Goal: Task Accomplishment & Management: Complete application form

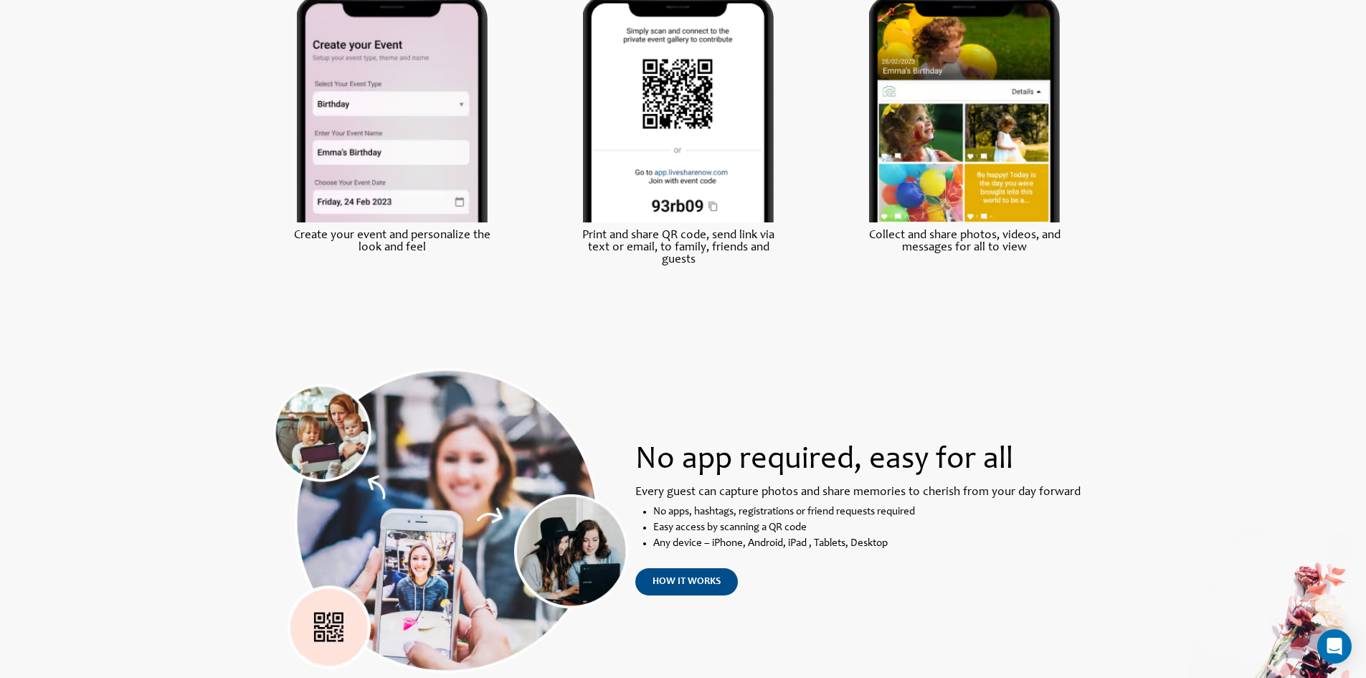
scroll to position [810, 0]
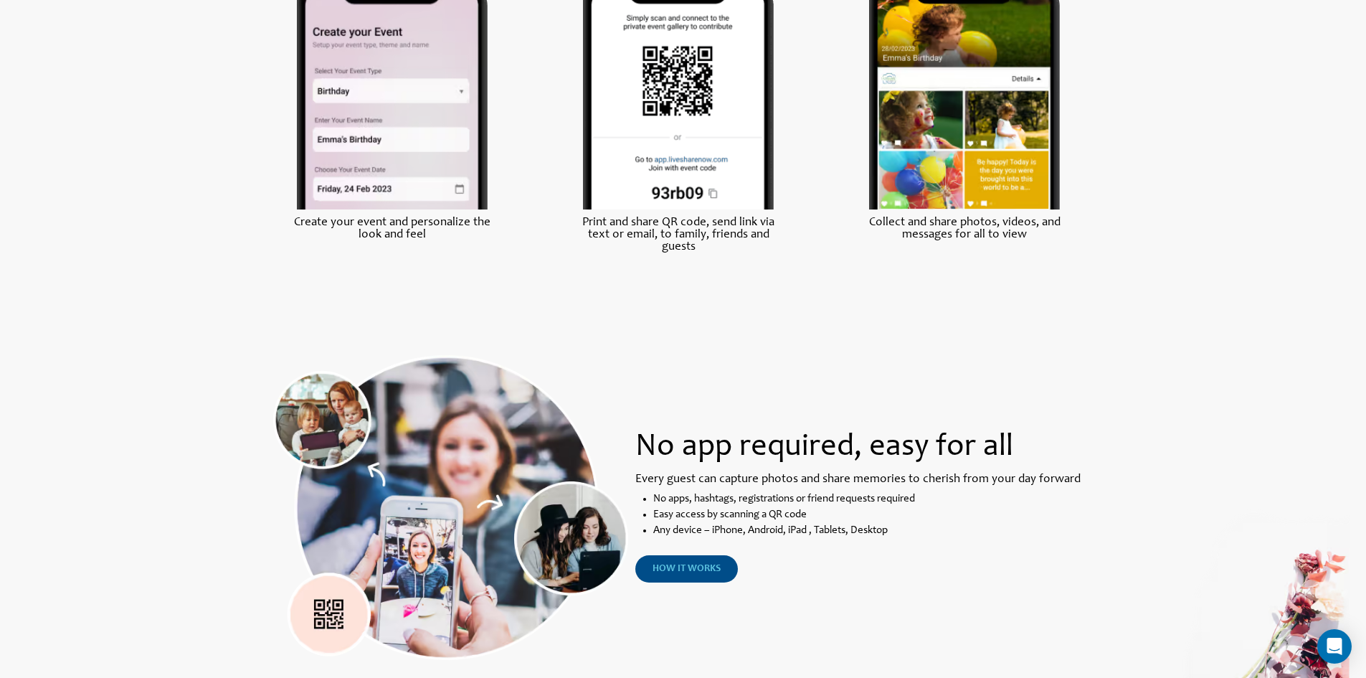
click at [644, 569] on link "how it works" at bounding box center [686, 568] width 103 height 27
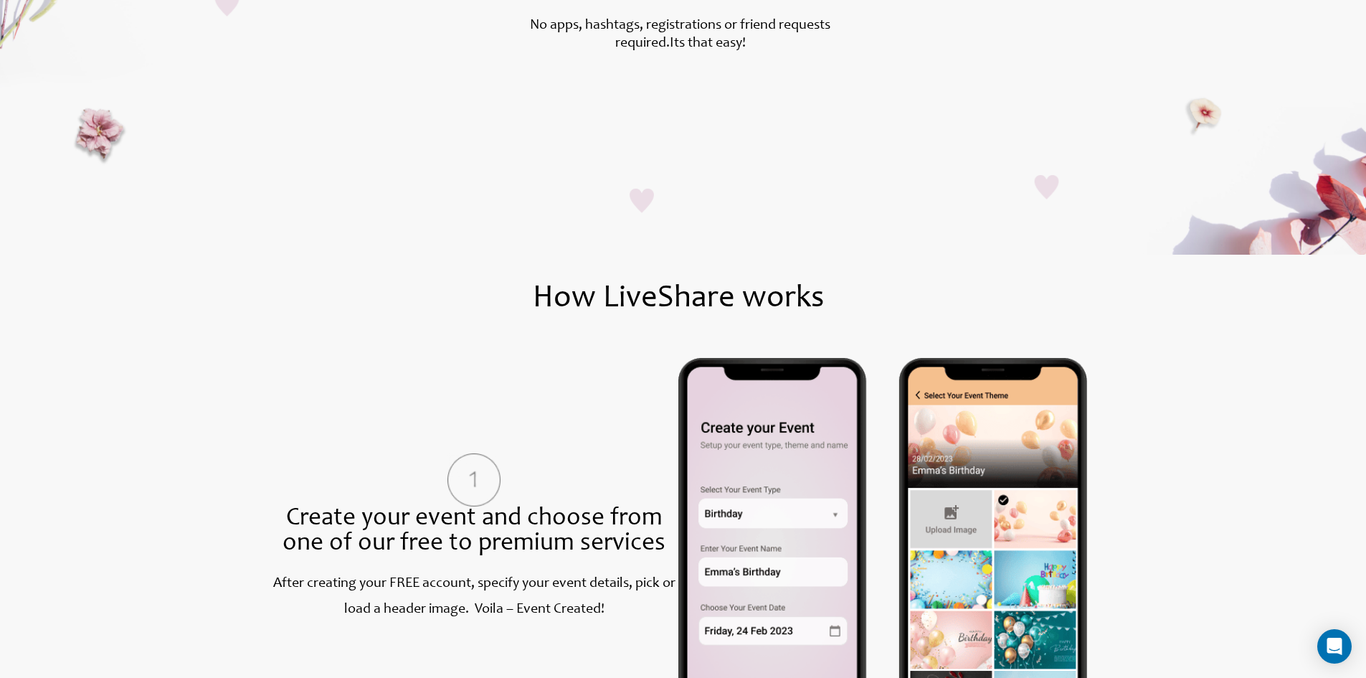
scroll to position [460, 0]
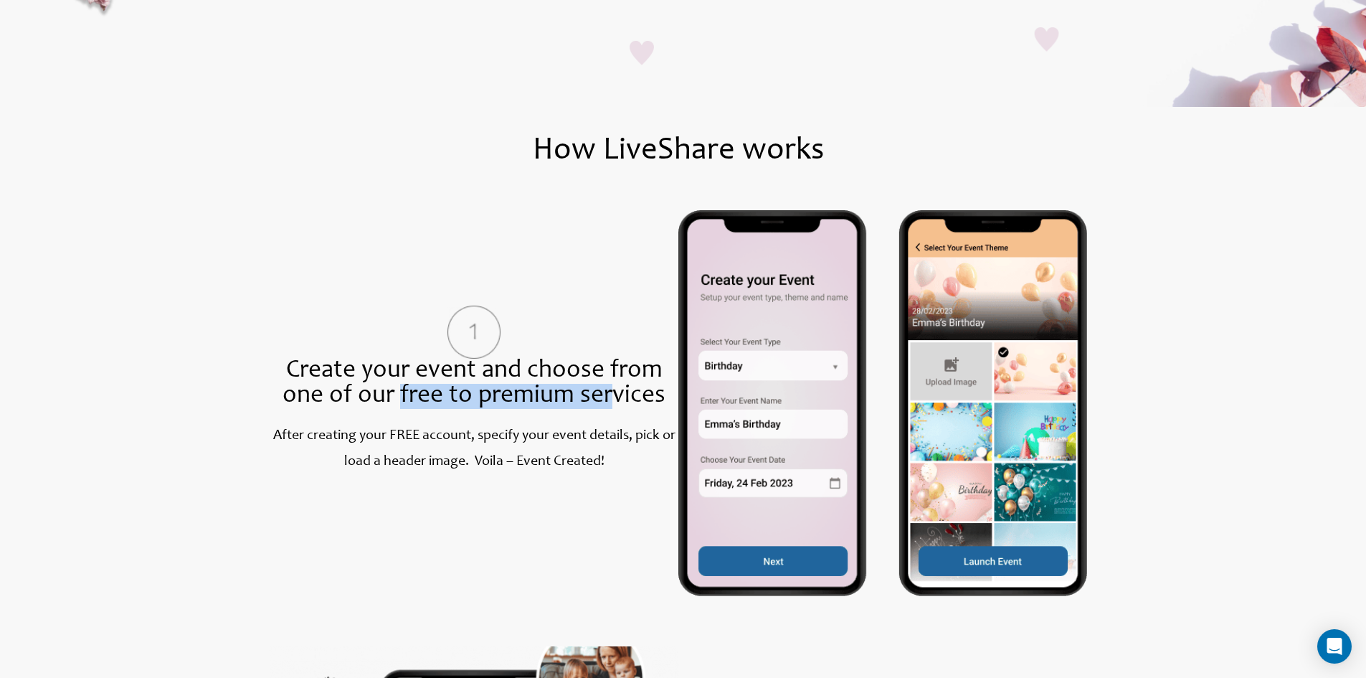
drag, startPoint x: 400, startPoint y: 405, endPoint x: 615, endPoint y: 402, distance: 214.5
click at [615, 402] on span "Create your event and choose from one of our free to premium services" at bounding box center [474, 384] width 383 height 50
click at [528, 404] on span "Create your event and choose from one of our free to premium services" at bounding box center [474, 384] width 383 height 50
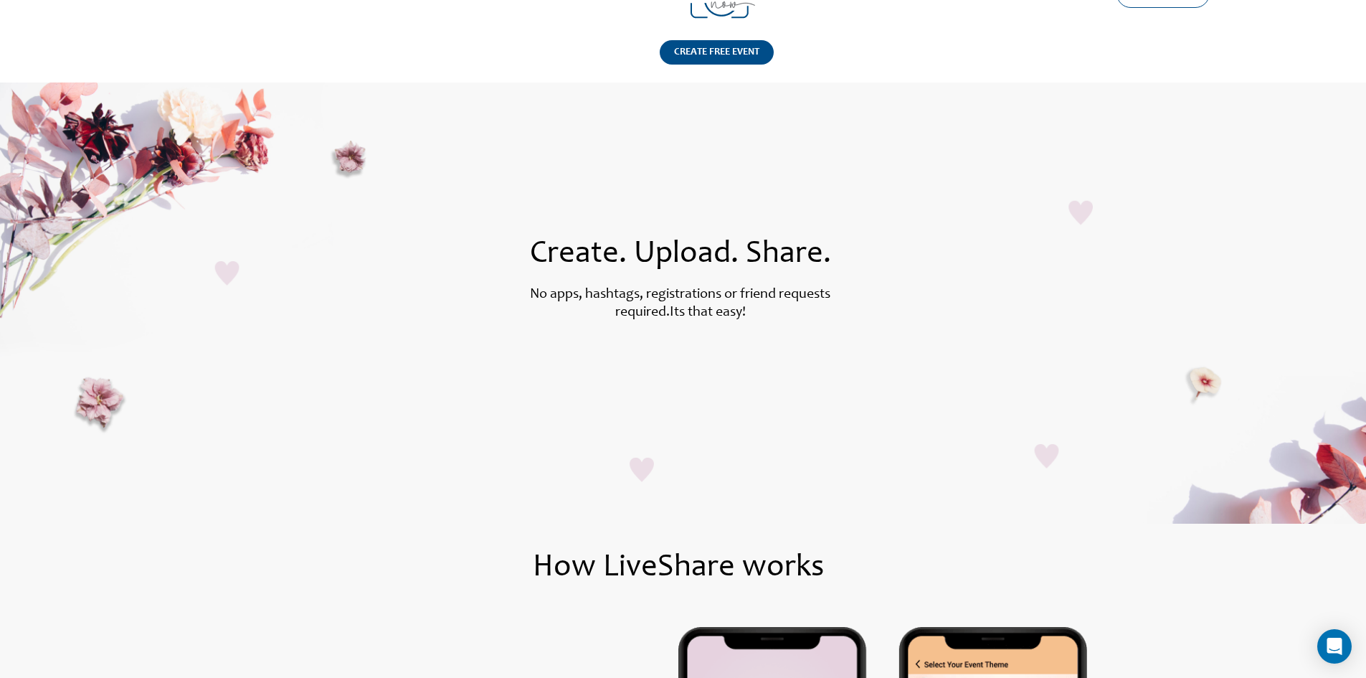
scroll to position [0, 0]
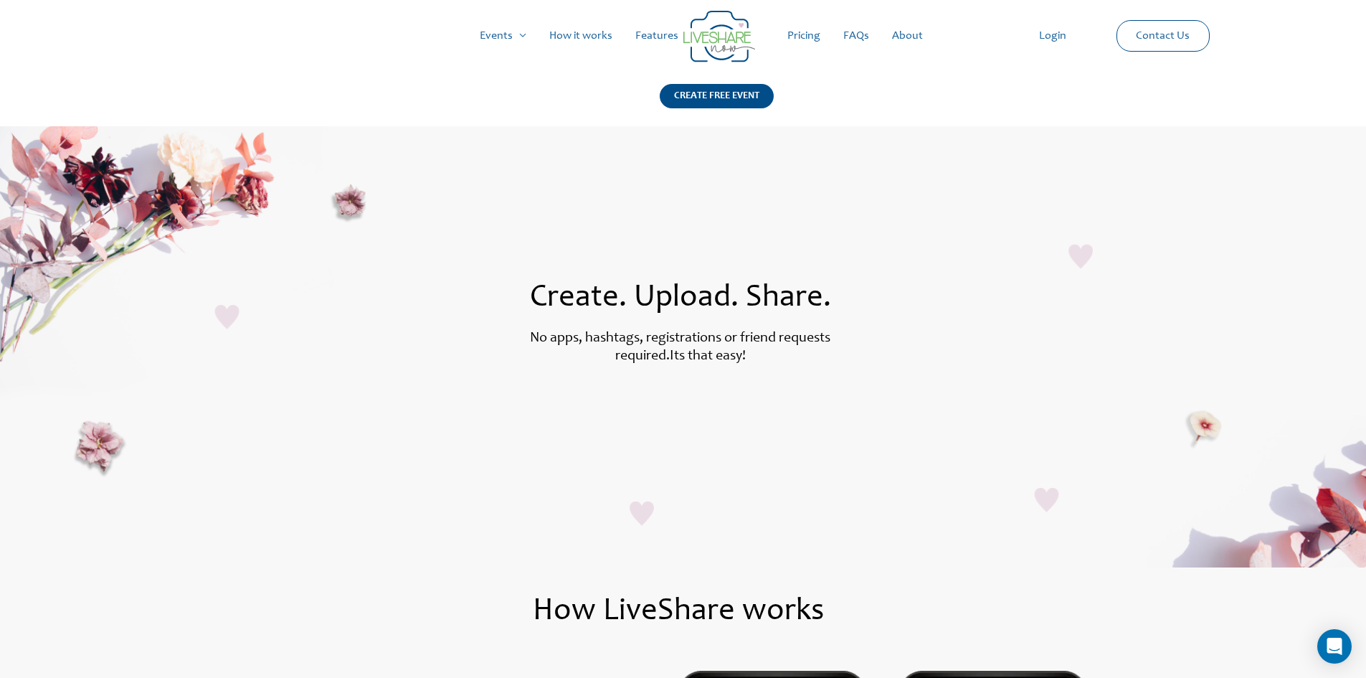
click at [1061, 44] on link "Login" at bounding box center [1053, 36] width 50 height 46
click at [739, 98] on div "CREATE FREE EVENT" at bounding box center [717, 96] width 114 height 24
